Goal: Transaction & Acquisition: Obtain resource

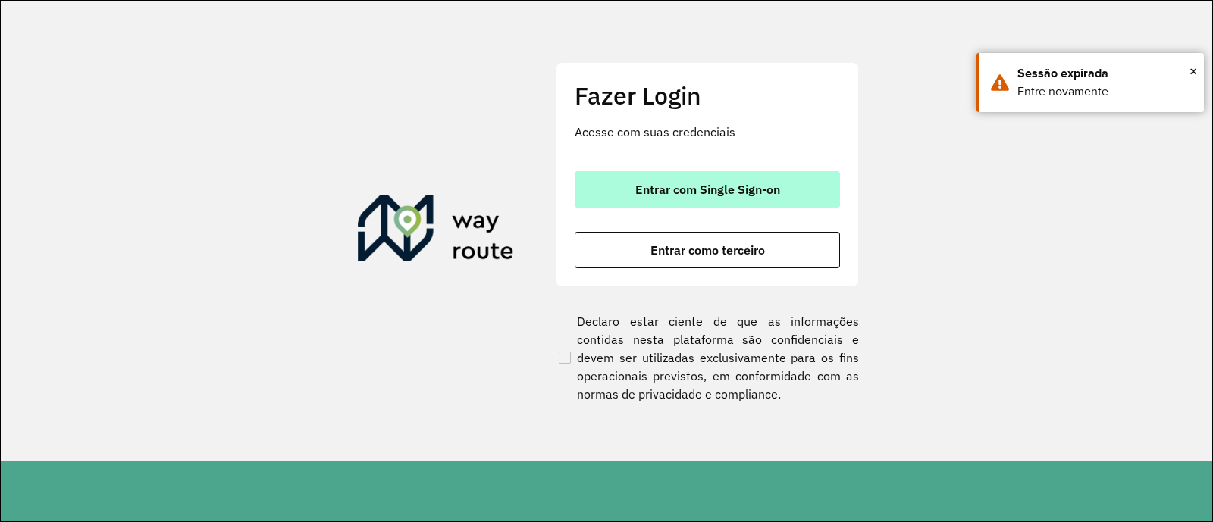
click at [754, 187] on span "Entrar com Single Sign-on" at bounding box center [707, 189] width 145 height 12
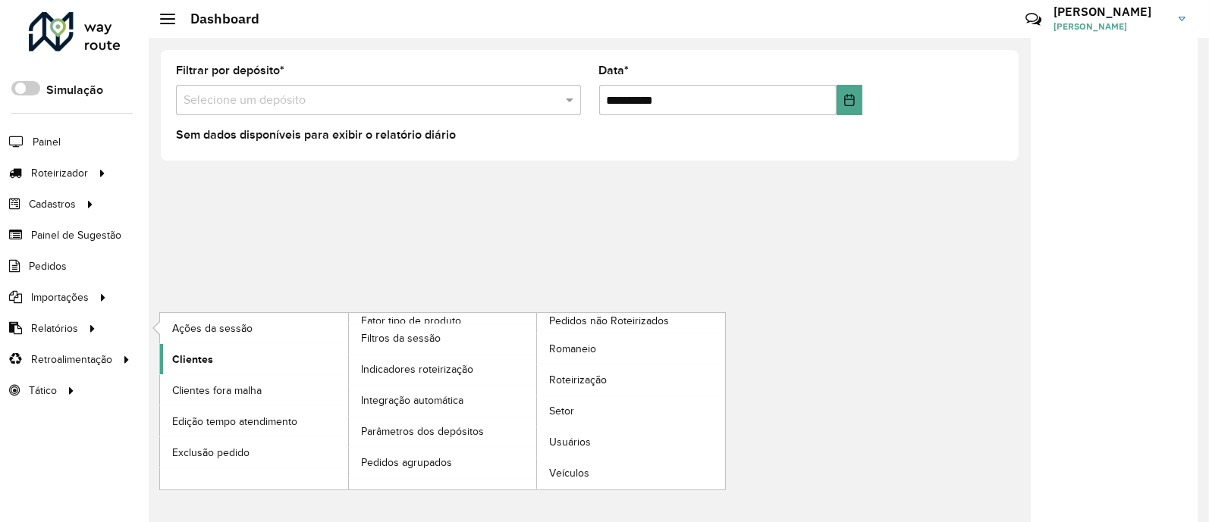
click at [205, 349] on link "Clientes" at bounding box center [254, 359] width 188 height 30
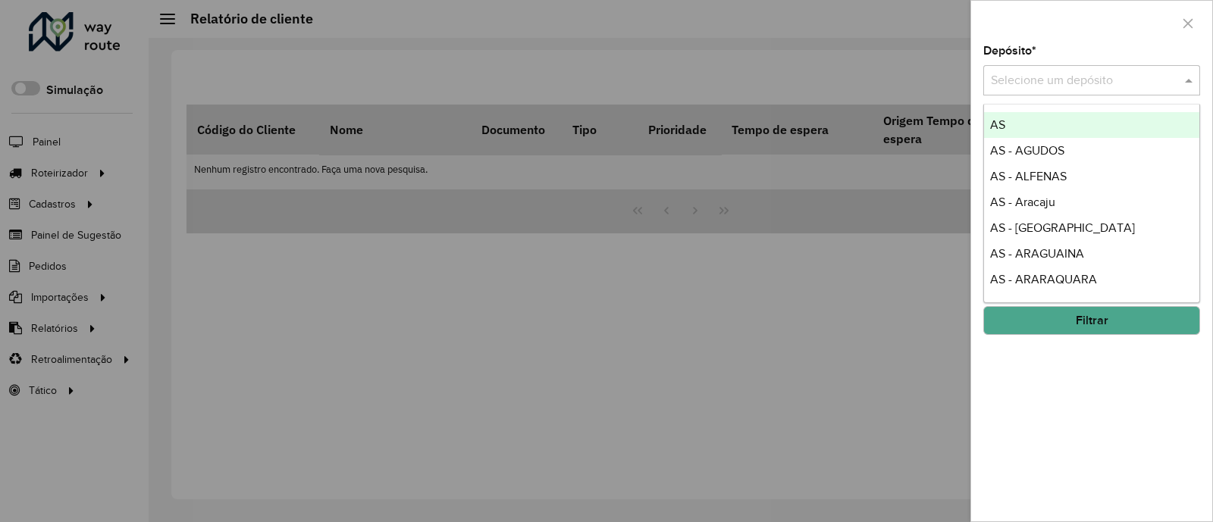
click at [1124, 67] on div "Selecione um depósito" at bounding box center [1091, 80] width 217 height 30
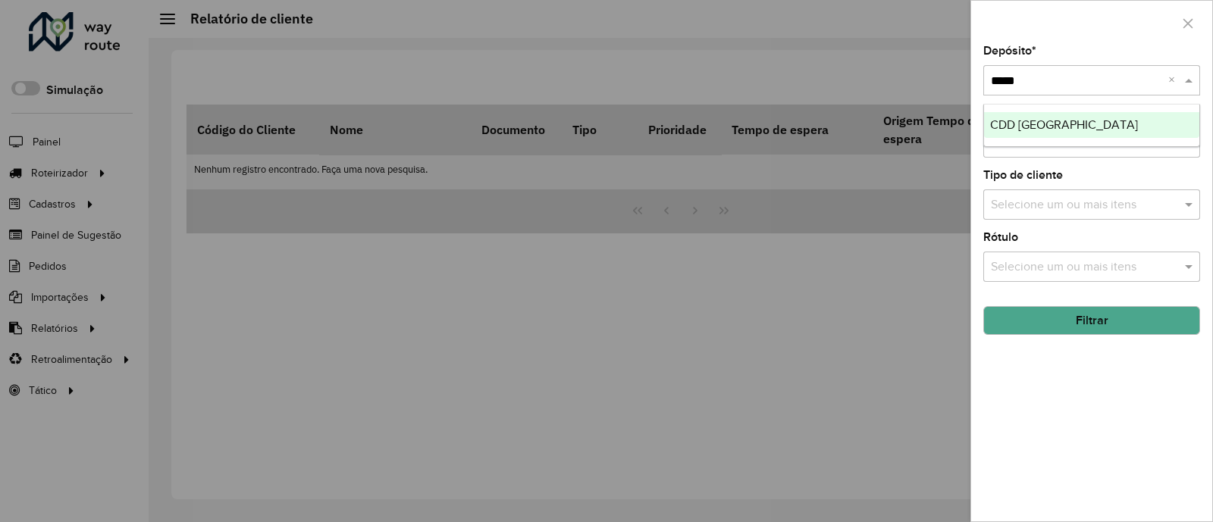
type input "******"
click at [1081, 124] on div "CDD São Paulo" at bounding box center [1091, 125] width 215 height 26
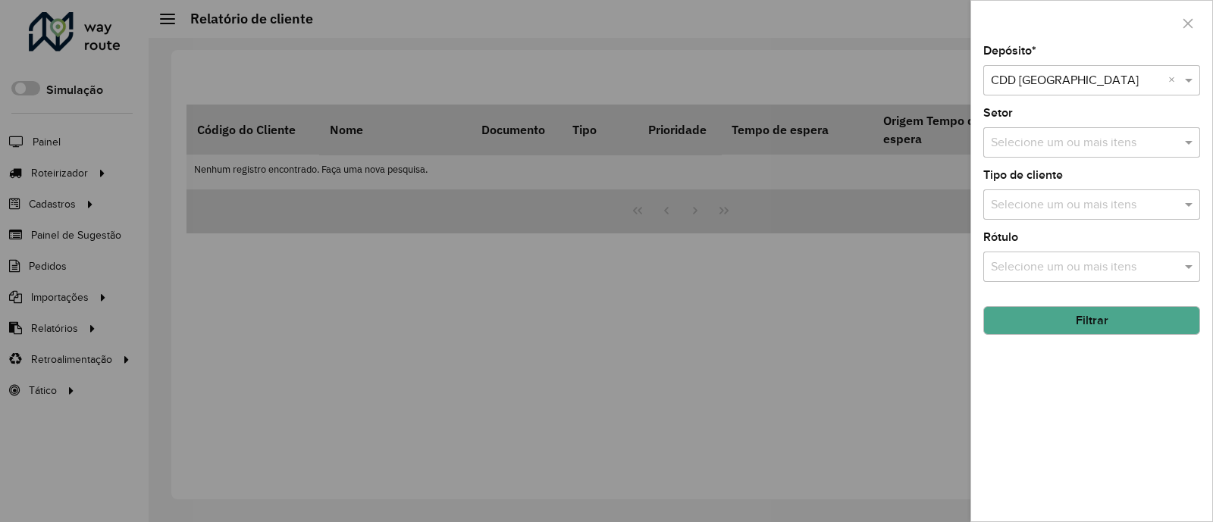
click at [1102, 328] on button "Filtrar" at bounding box center [1091, 320] width 217 height 29
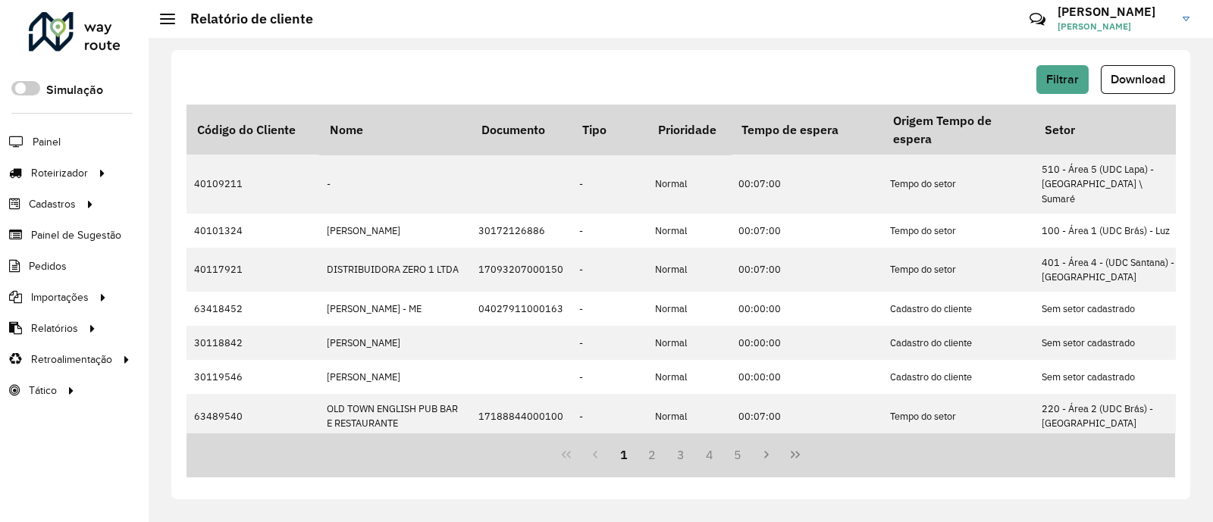
click at [1102, 326] on td "Sem setor cadastrado" at bounding box center [1110, 309] width 152 height 34
click at [1147, 91] on button "Download" at bounding box center [1138, 79] width 74 height 29
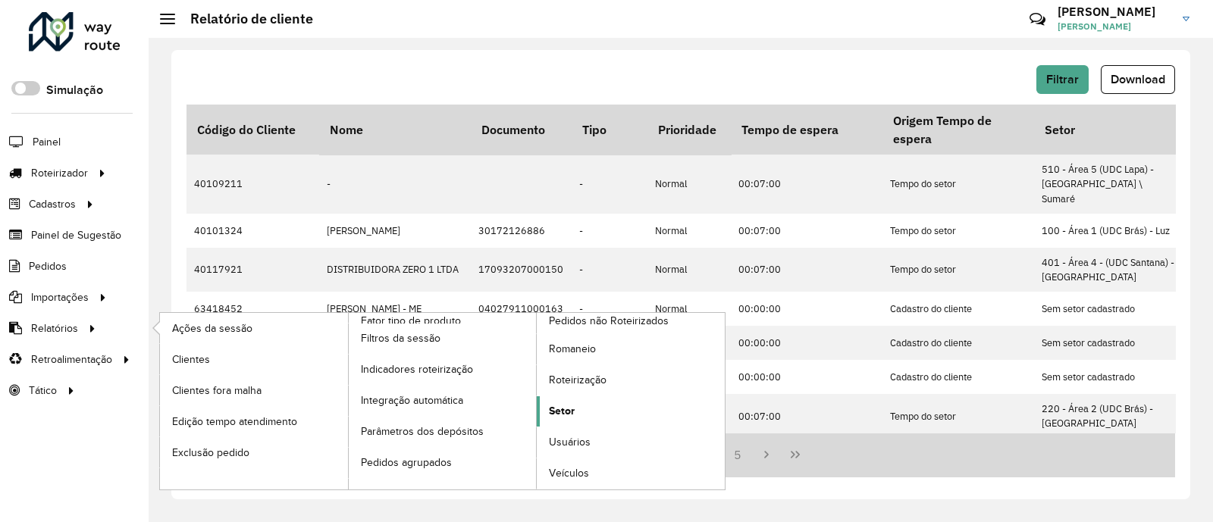
click at [568, 406] on span "Setor" at bounding box center [562, 411] width 26 height 16
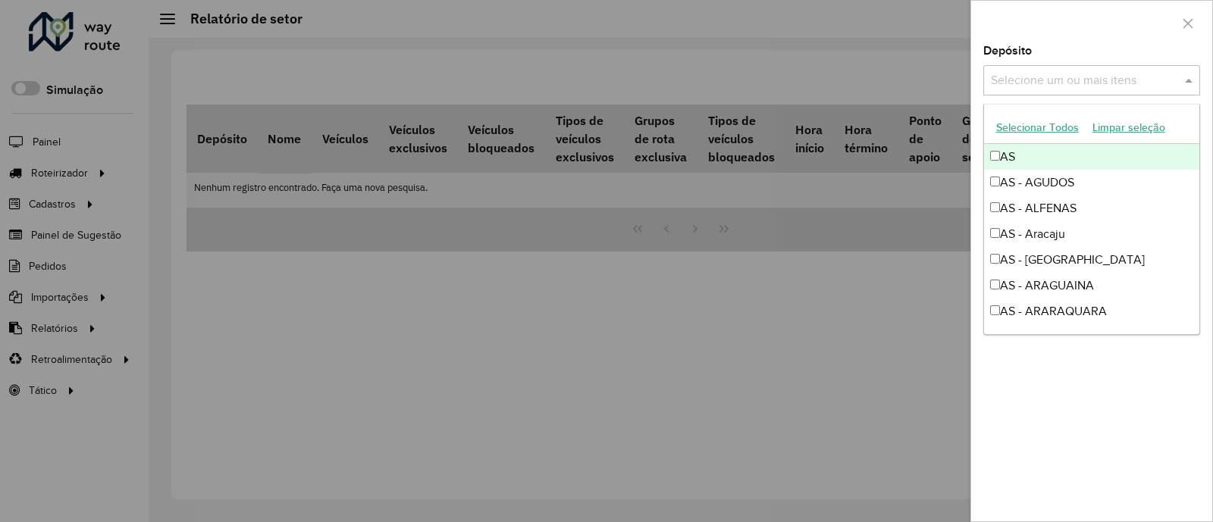
click at [1069, 77] on input "text" at bounding box center [1084, 81] width 194 height 18
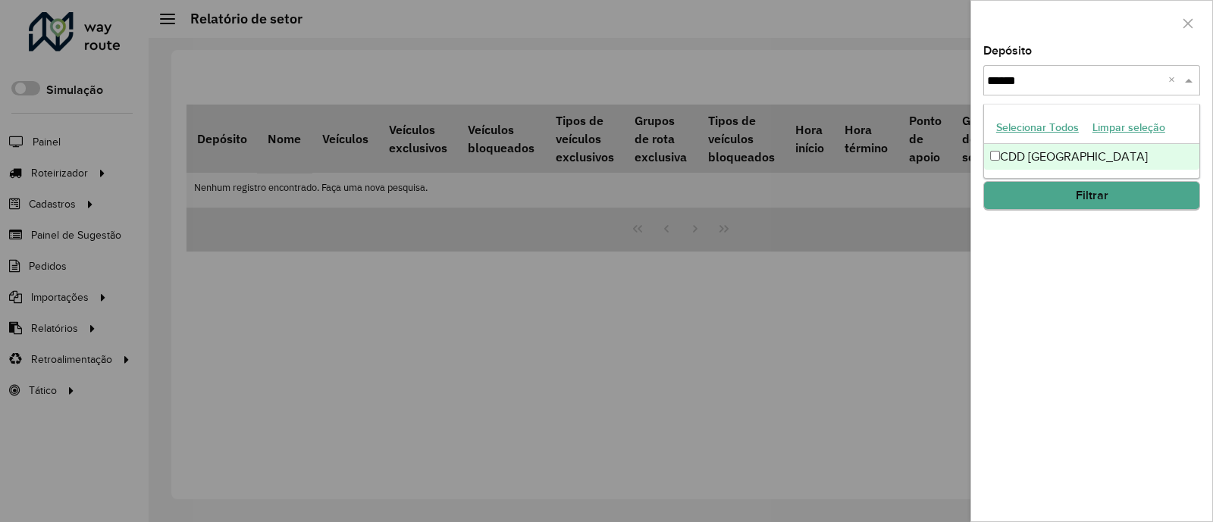
type input "******"
click at [1109, 187] on button "Filtrar" at bounding box center [1091, 196] width 217 height 29
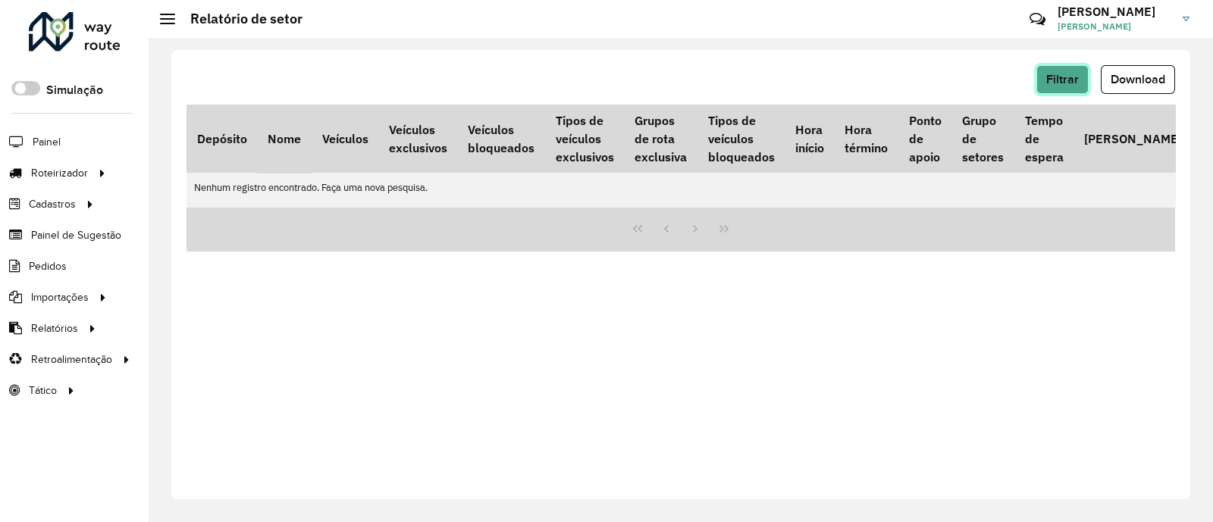
click at [1079, 78] on button "Filtrar" at bounding box center [1063, 79] width 52 height 29
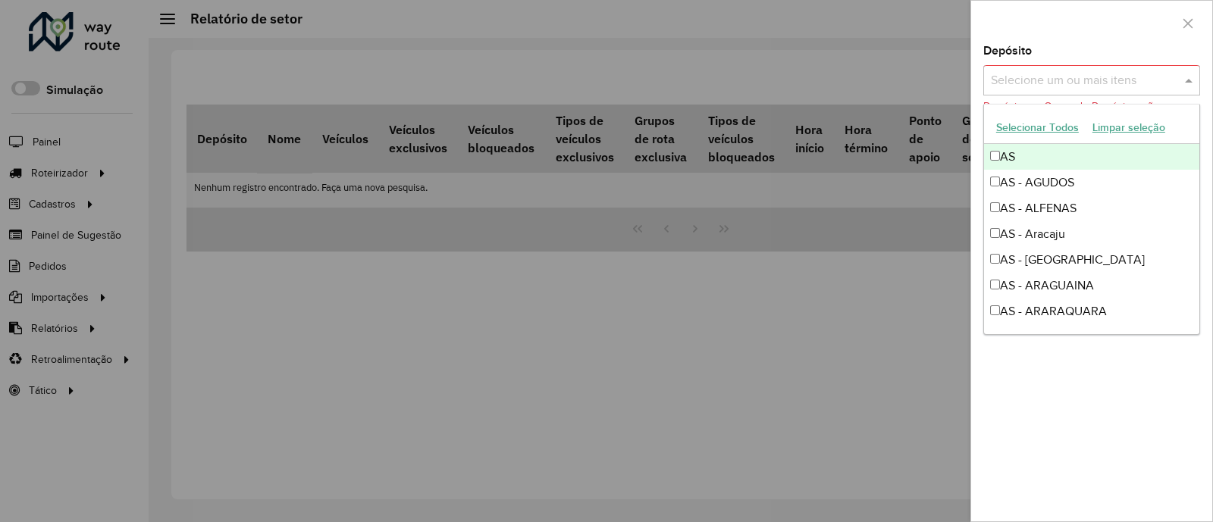
click at [1081, 74] on input "text" at bounding box center [1084, 81] width 194 height 18
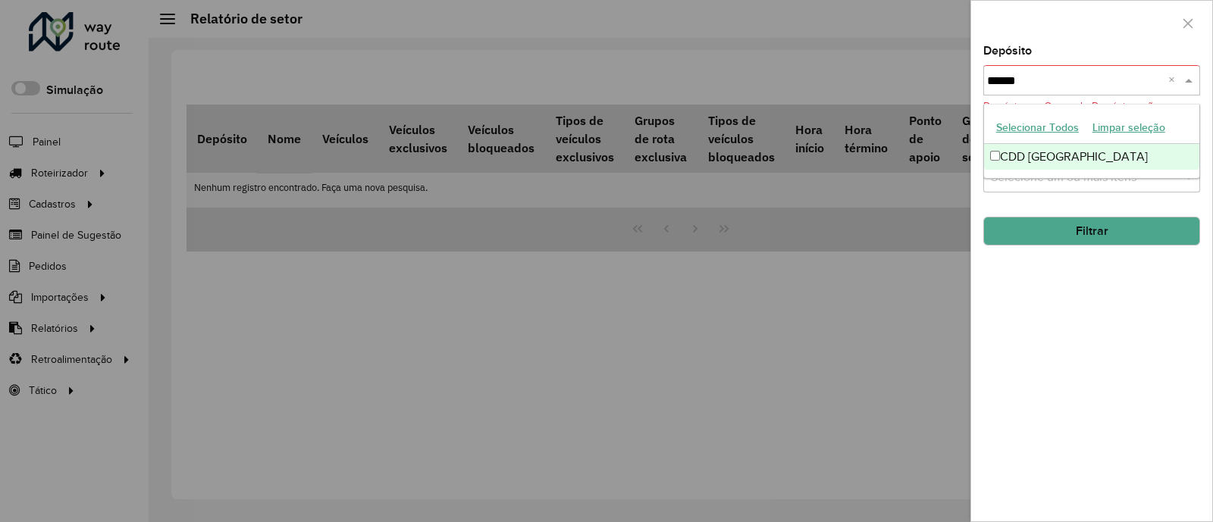
type input "*******"
click at [1063, 149] on div "CDD São Paulo" at bounding box center [1091, 157] width 215 height 26
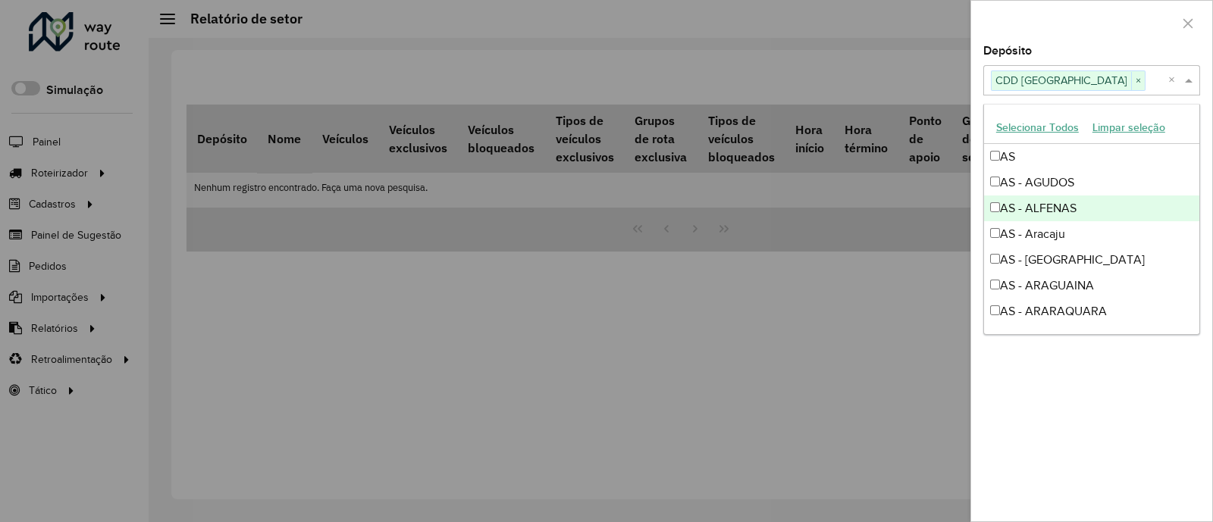
click at [1039, 214] on div "AS - ALFENAS" at bounding box center [1091, 209] width 215 height 26
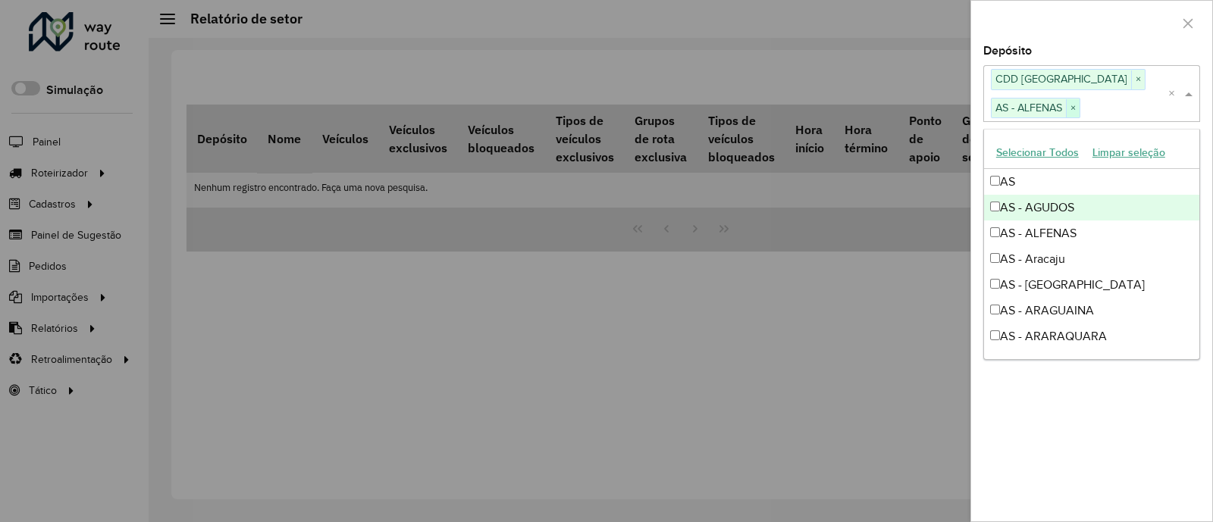
click at [1074, 108] on span "×" at bounding box center [1073, 108] width 14 height 18
click at [1079, 42] on div at bounding box center [1091, 23] width 241 height 45
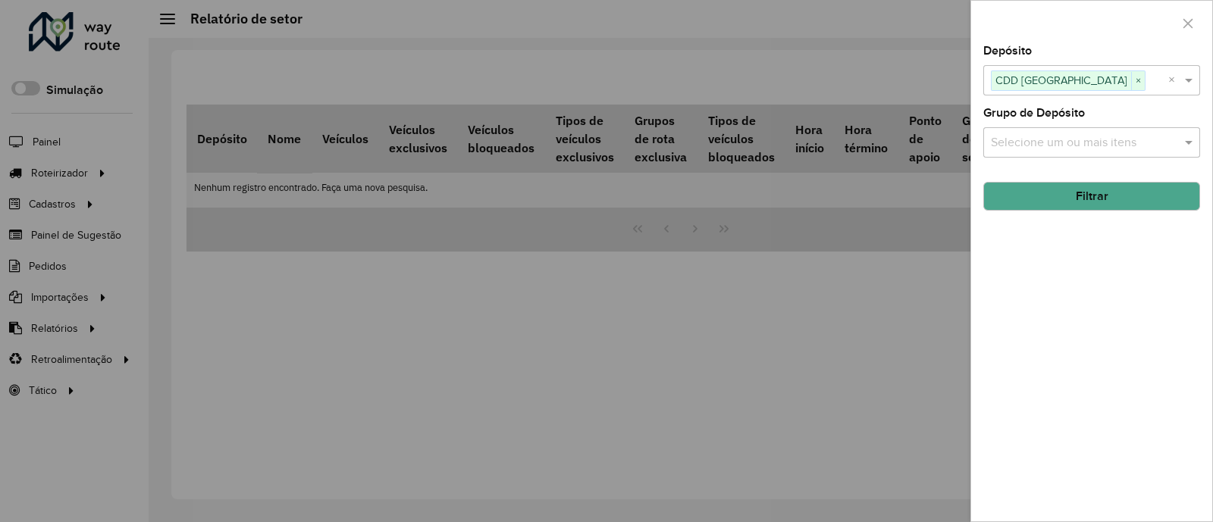
click at [1084, 188] on button "Filtrar" at bounding box center [1091, 196] width 217 height 29
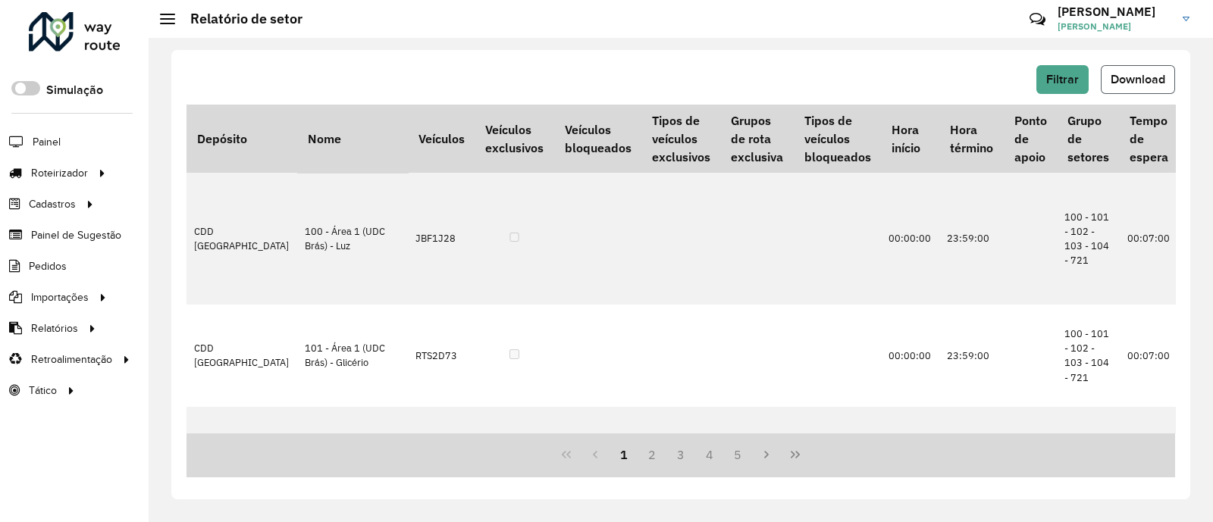
click at [1145, 91] on button "Download" at bounding box center [1138, 79] width 74 height 29
